Goal: Transaction & Acquisition: Book appointment/travel/reservation

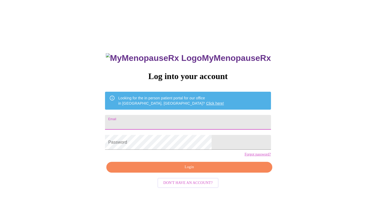
click at [186, 121] on input "Email" at bounding box center [188, 122] width 166 height 15
type input "[EMAIL_ADDRESS][DOMAIN_NAME]"
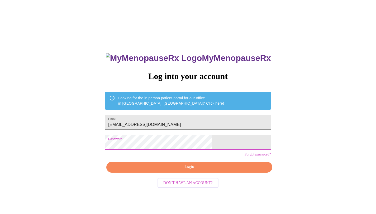
click at [181, 171] on span "Login" at bounding box center [189, 167] width 154 height 7
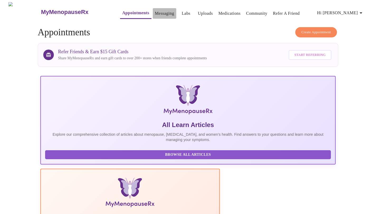
click at [155, 10] on link "Messaging" at bounding box center [164, 13] width 19 height 7
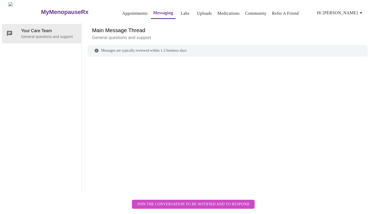
scroll to position [20, 0]
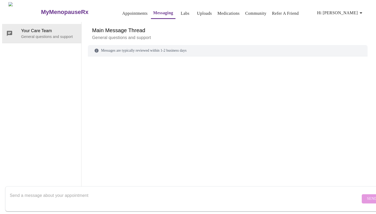
click at [79, 197] on textarea "Send a message about your appointment" at bounding box center [185, 198] width 351 height 17
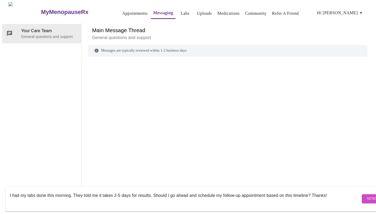
type textarea "I had my labs done this morning. They told me it takes 2-5 days for results. Sh…"
click at [367, 196] on span "Send" at bounding box center [372, 199] width 10 height 7
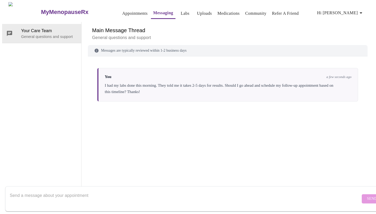
scroll to position [0, 0]
click at [123, 10] on link "Appointments" at bounding box center [134, 13] width 25 height 7
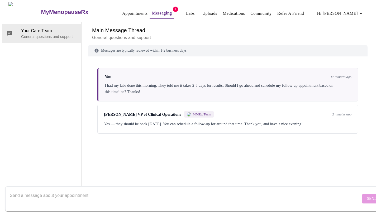
click at [122, 14] on link "Appointments" at bounding box center [134, 13] width 25 height 7
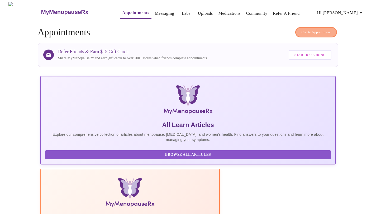
click at [317, 29] on span "Create Appointment" at bounding box center [316, 32] width 30 height 6
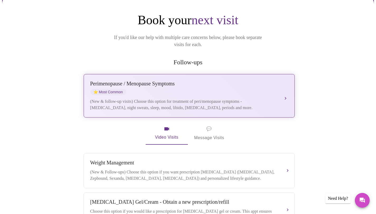
scroll to position [52, 0]
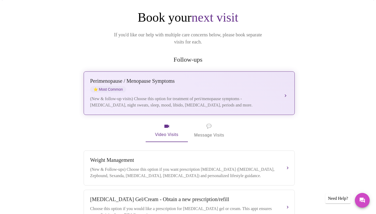
click at [262, 84] on div "Perimenopause / Menopause Symptoms ⭐ Most Common" at bounding box center [183, 85] width 187 height 15
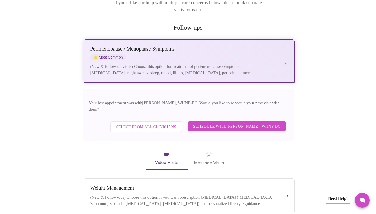
scroll to position [85, 0]
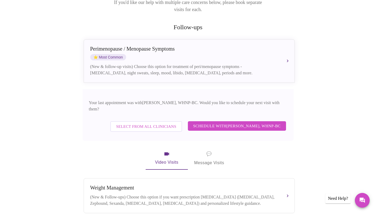
click at [246, 123] on span "Schedule with Meghan Matz, WHNP-BC" at bounding box center [237, 126] width 88 height 7
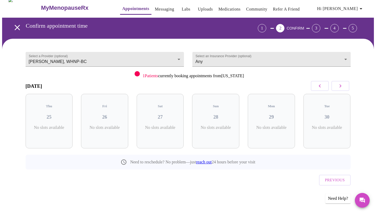
scroll to position [0, 0]
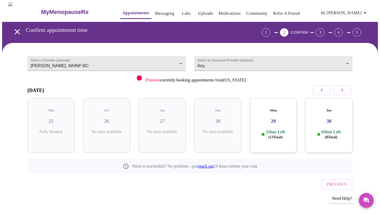
click at [343, 91] on icon "button" at bounding box center [342, 90] width 6 height 6
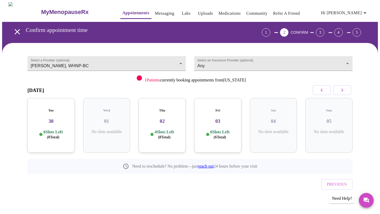
click at [73, 103] on div "Tue 30 6 Slots Left ( 8 Total)" at bounding box center [50, 125] width 47 height 55
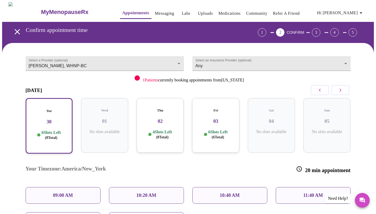
scroll to position [54, 0]
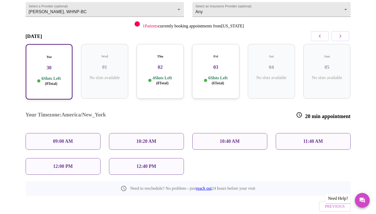
click at [333, 133] on div "11:40 AM" at bounding box center [313, 141] width 75 height 17
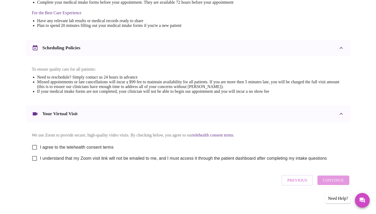
scroll to position [168, 0]
click at [33, 144] on input "I agree to the telehealth consent terms" at bounding box center [34, 147] width 11 height 11
checkbox input "true"
click at [34, 157] on input "I understand that my Zoom visit link will not be emailed to me, and I must acce…" at bounding box center [34, 158] width 11 height 11
checkbox input "true"
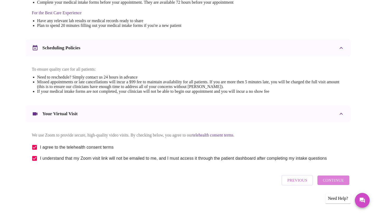
click at [336, 184] on span "Continue" at bounding box center [333, 180] width 21 height 7
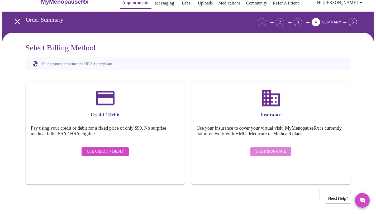
click at [274, 149] on span "Use Insurance" at bounding box center [271, 152] width 30 height 7
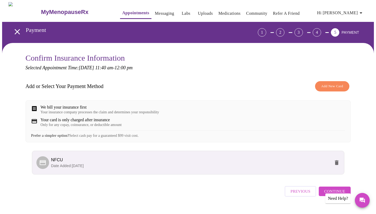
scroll to position [15, 0]
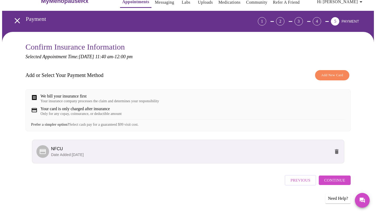
click at [331, 181] on span "Continue" at bounding box center [334, 180] width 21 height 7
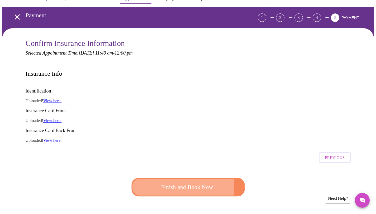
click at [181, 183] on span "Finish and Book Now!" at bounding box center [188, 188] width 98 height 10
